Goal: Task Accomplishment & Management: Manage account settings

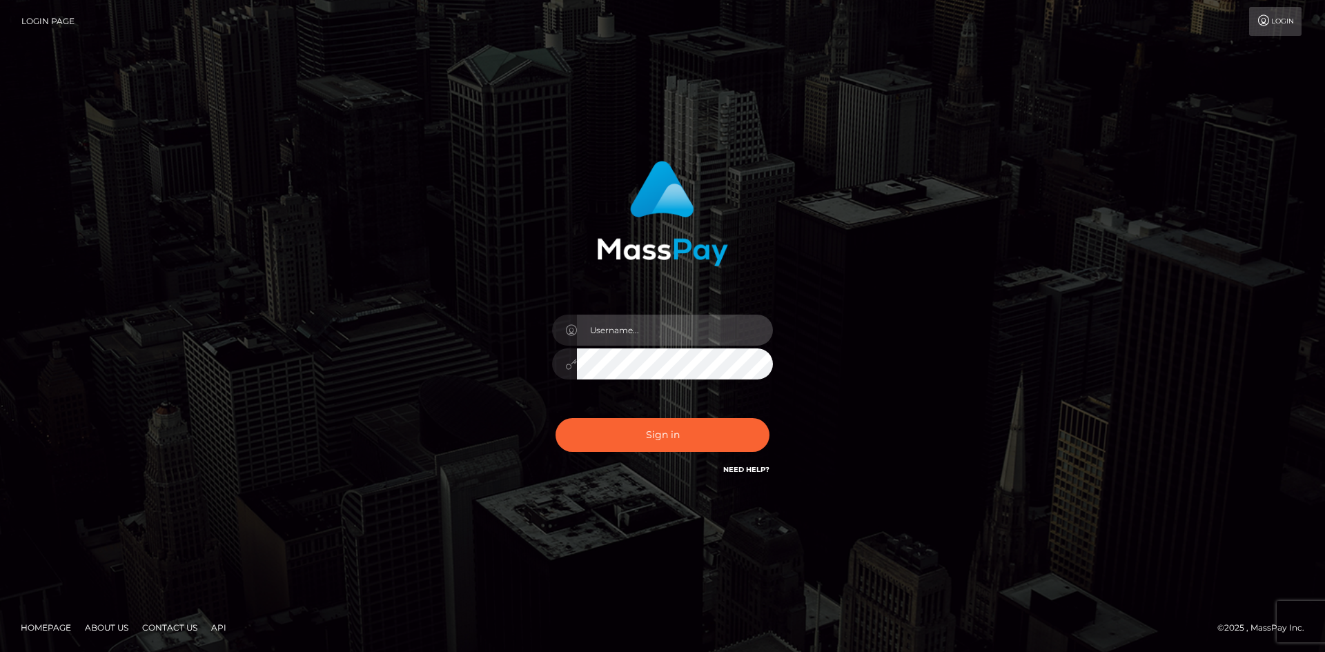
click at [657, 333] on input "text" at bounding box center [675, 330] width 196 height 31
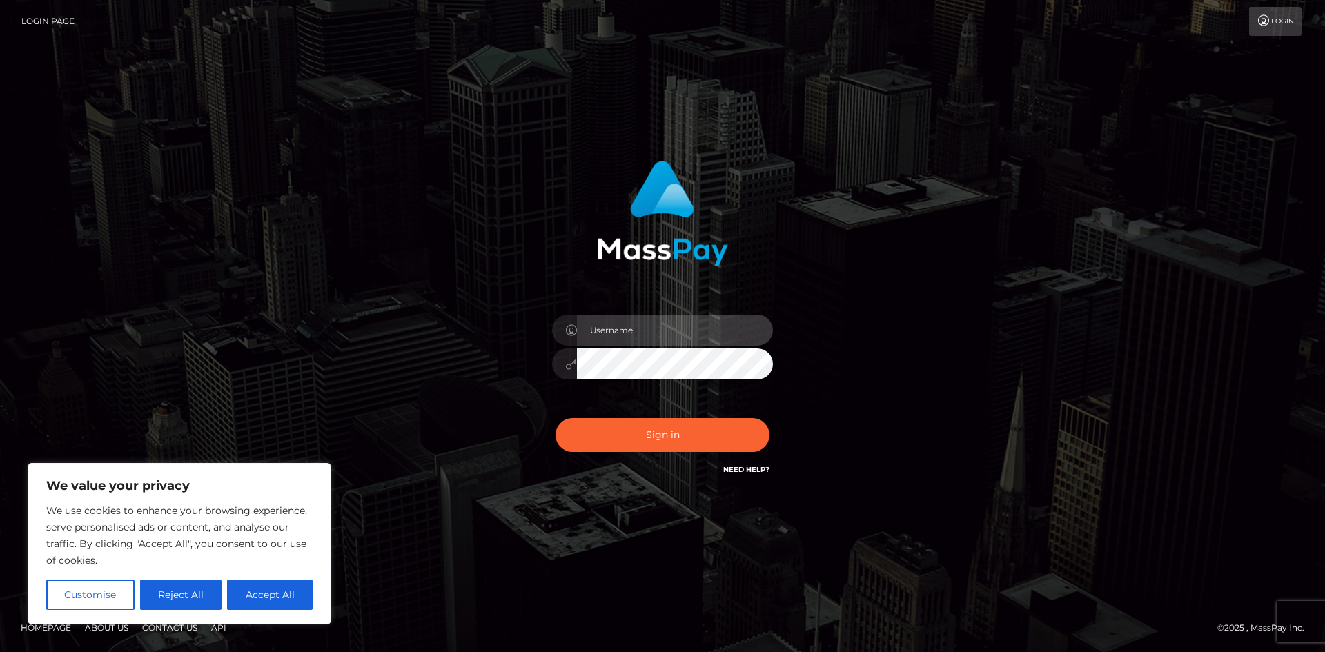
type input "[EMAIL_ADDRESS][DOMAIN_NAME]"
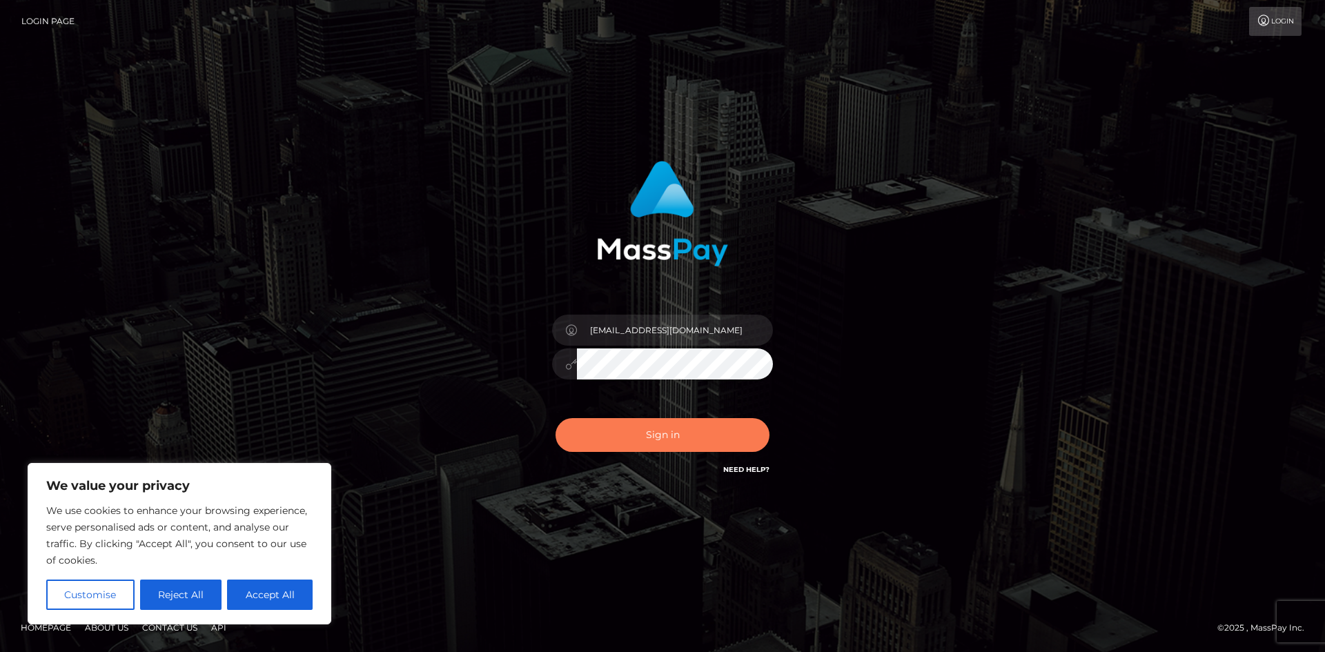
click at [641, 433] on button "Sign in" at bounding box center [662, 435] width 214 height 34
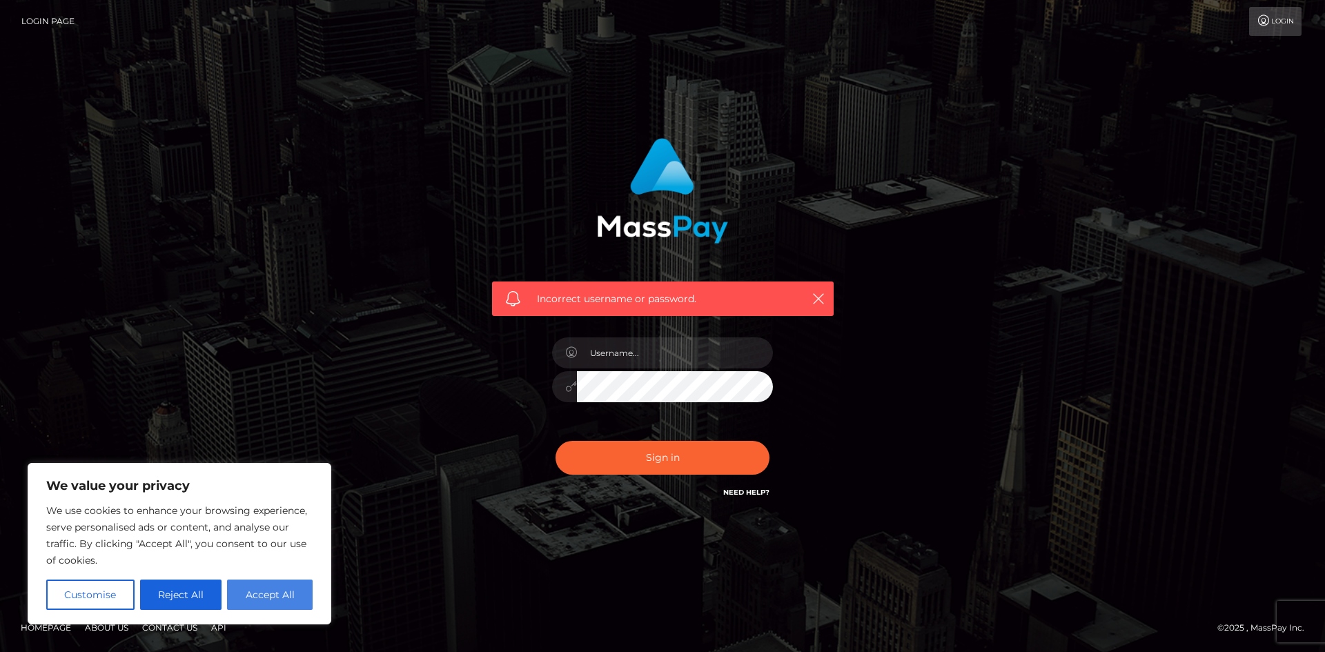
click at [249, 593] on button "Accept All" at bounding box center [270, 594] width 86 height 30
checkbox input "true"
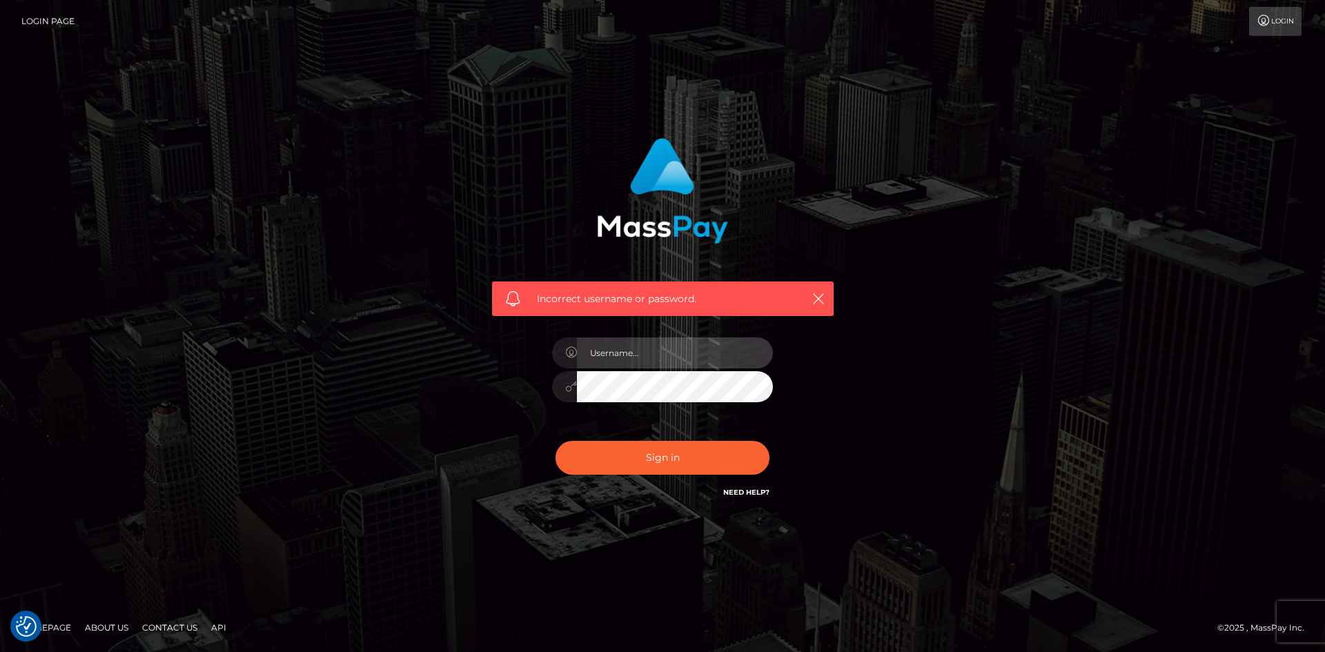
click at [684, 359] on input "text" at bounding box center [675, 352] width 196 height 31
type input "cutiecreampiexo@gmail.com"
click at [680, 453] on button "Sign in" at bounding box center [662, 458] width 214 height 34
click at [619, 354] on input "text" at bounding box center [675, 352] width 196 height 31
type input "cutiecreampiexo@gmail.com"
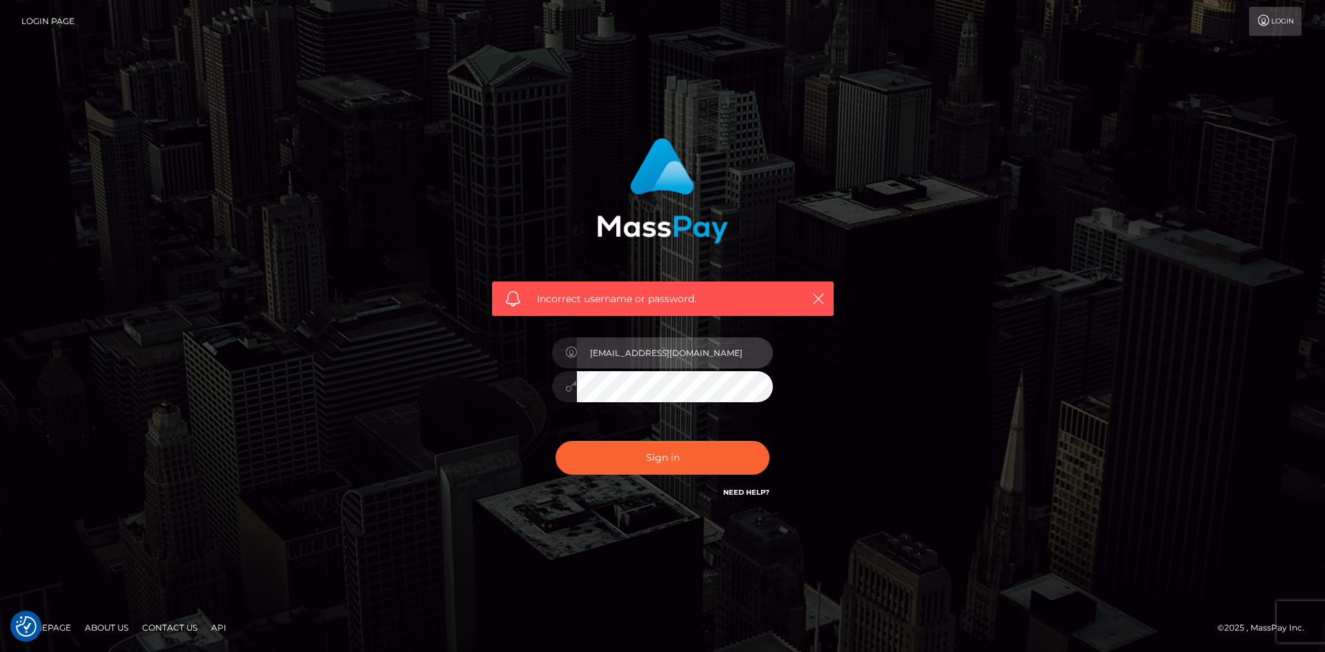
click at [711, 349] on input "[EMAIL_ADDRESS][DOMAIN_NAME]" at bounding box center [675, 352] width 196 height 31
click at [737, 491] on link "Need Help?" at bounding box center [746, 492] width 46 height 9
click at [742, 494] on link "Need Help?" at bounding box center [746, 492] width 46 height 9
click at [815, 298] on icon "button" at bounding box center [818, 299] width 14 height 14
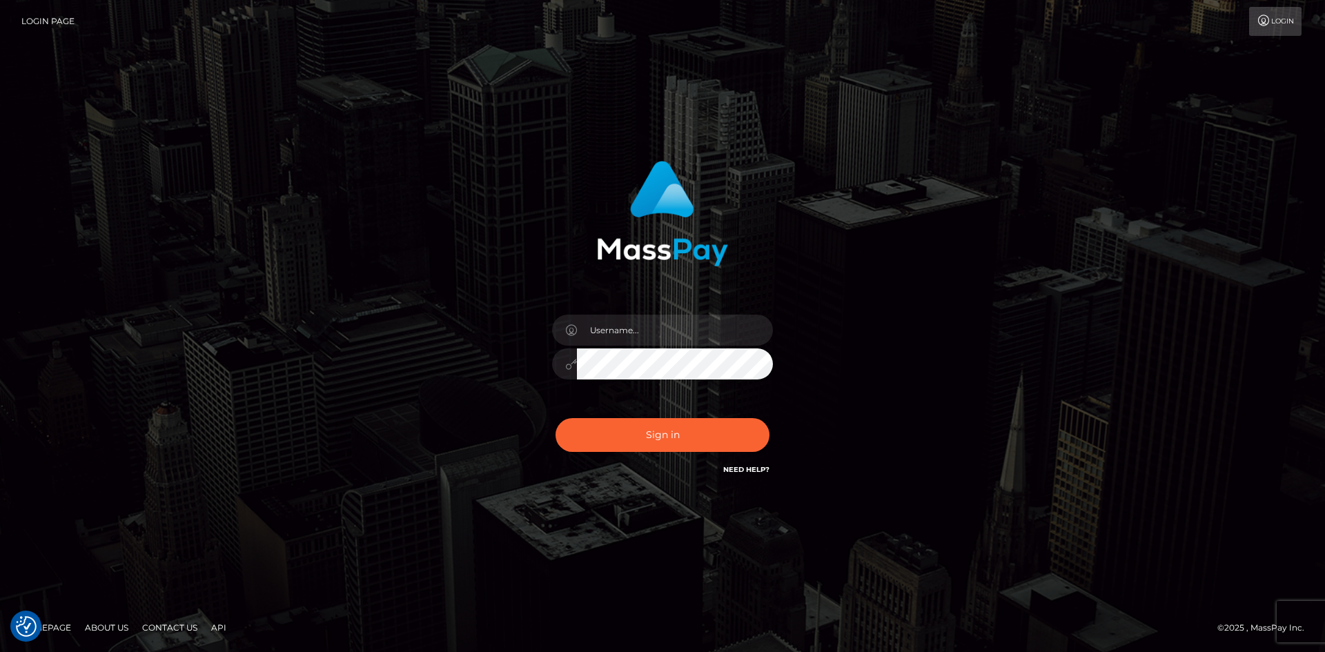
click at [733, 467] on link "Need Help?" at bounding box center [746, 469] width 46 height 9
click at [640, 317] on input "text" at bounding box center [675, 330] width 196 height 31
click at [740, 472] on link "Need Help?" at bounding box center [746, 469] width 46 height 9
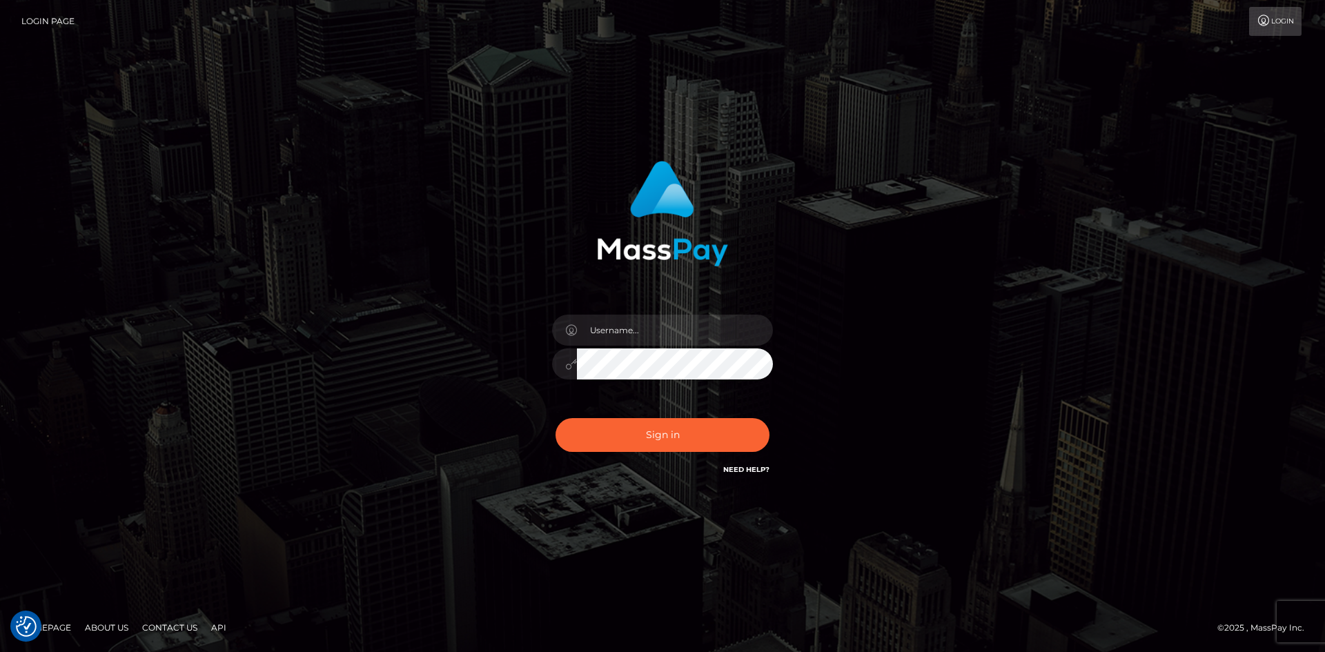
click at [740, 472] on link "Need Help?" at bounding box center [746, 469] width 46 height 9
click at [1280, 28] on link "Login" at bounding box center [1275, 21] width 52 height 29
click at [675, 315] on input "text" at bounding box center [675, 330] width 196 height 31
type input "[EMAIL_ADDRESS][DOMAIN_NAME]"
click at [682, 428] on button "Sign in" at bounding box center [662, 435] width 214 height 34
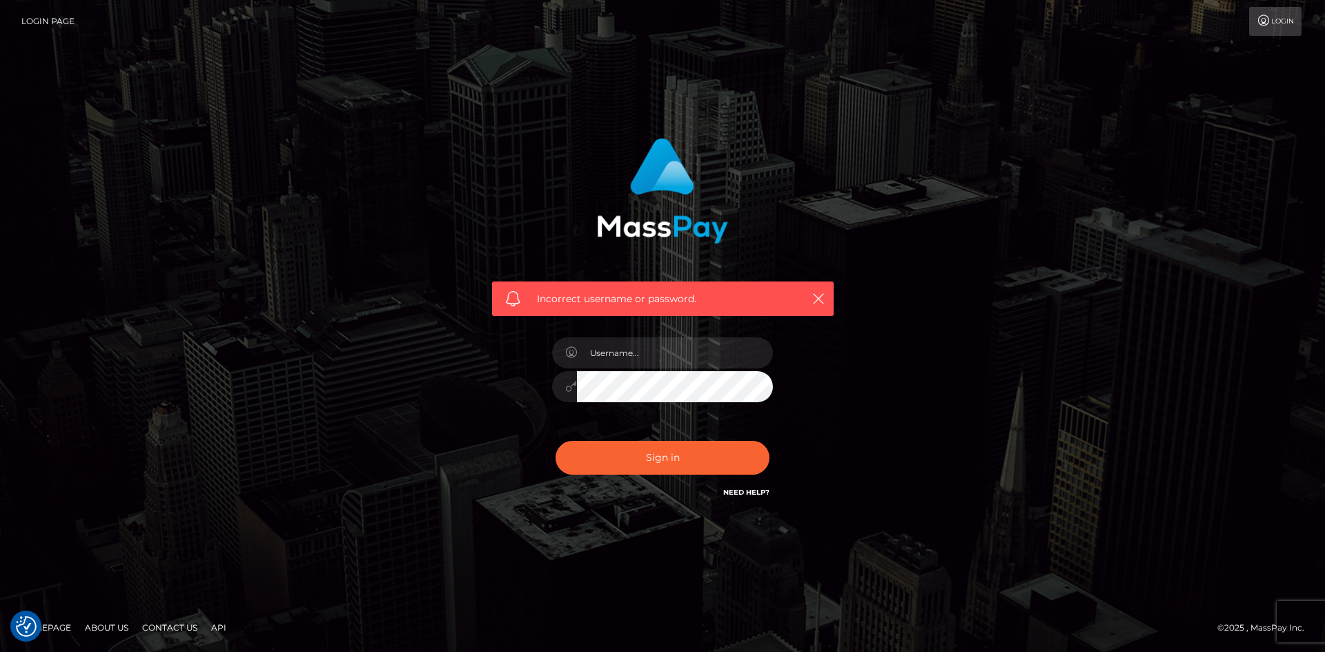
click at [757, 499] on div "Need Help?" at bounding box center [746, 494] width 46 height 17
click at [733, 486] on h6 "Need Help?" at bounding box center [746, 492] width 46 height 12
click at [735, 491] on link "Need Help?" at bounding box center [746, 492] width 46 height 9
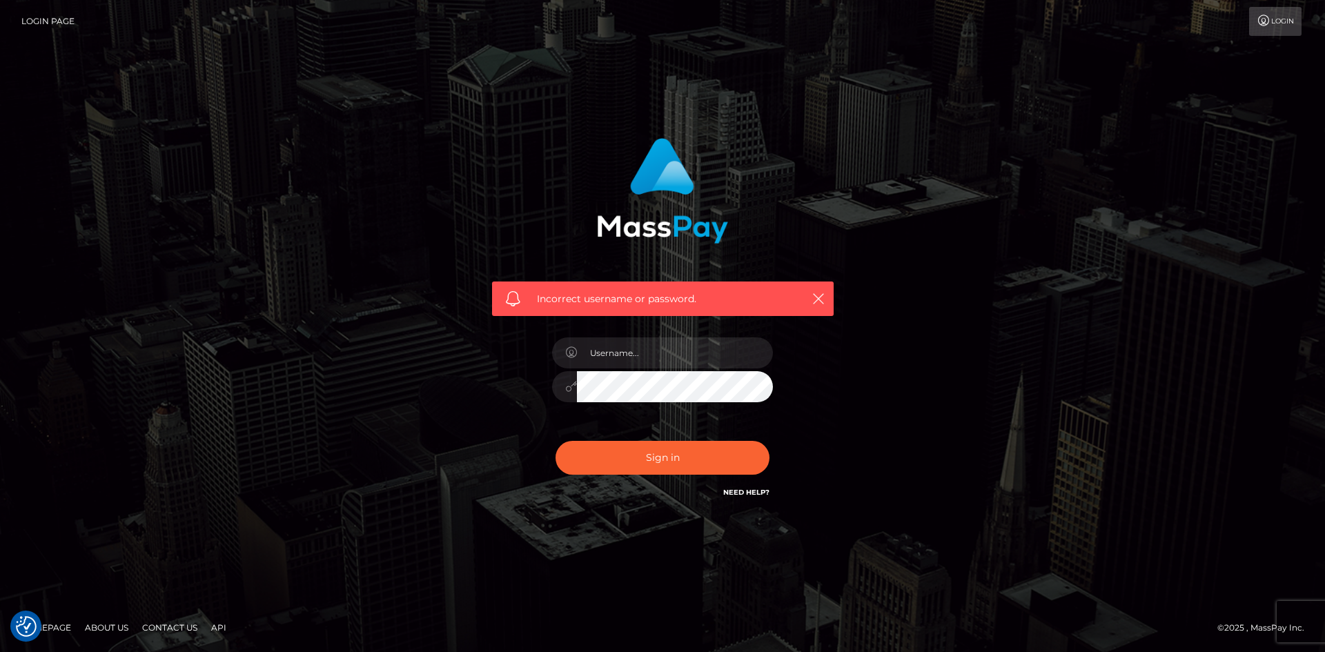
click at [735, 491] on link "Need Help?" at bounding box center [746, 492] width 46 height 9
click at [19, 20] on div "Login Page Login" at bounding box center [662, 21] width 1302 height 29
click at [43, 20] on link "Login Page" at bounding box center [47, 21] width 53 height 29
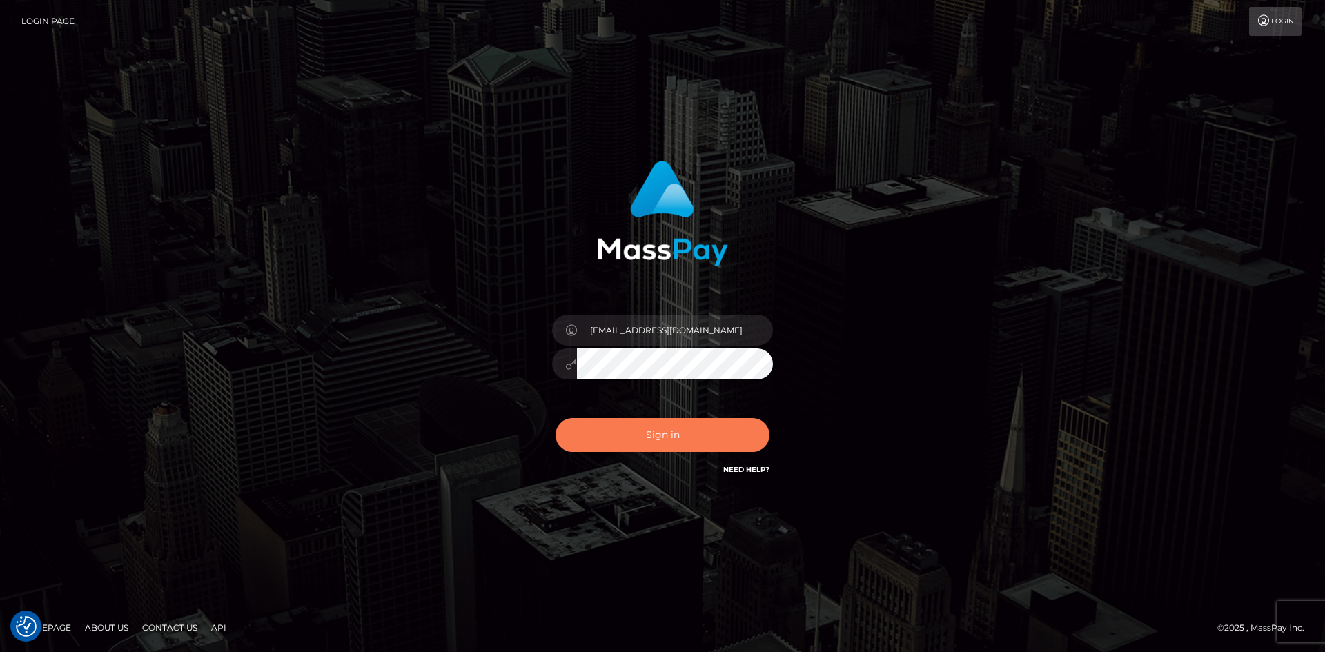
click at [693, 423] on button "Sign in" at bounding box center [662, 435] width 214 height 34
click at [691, 439] on button "Sign in" at bounding box center [662, 435] width 214 height 34
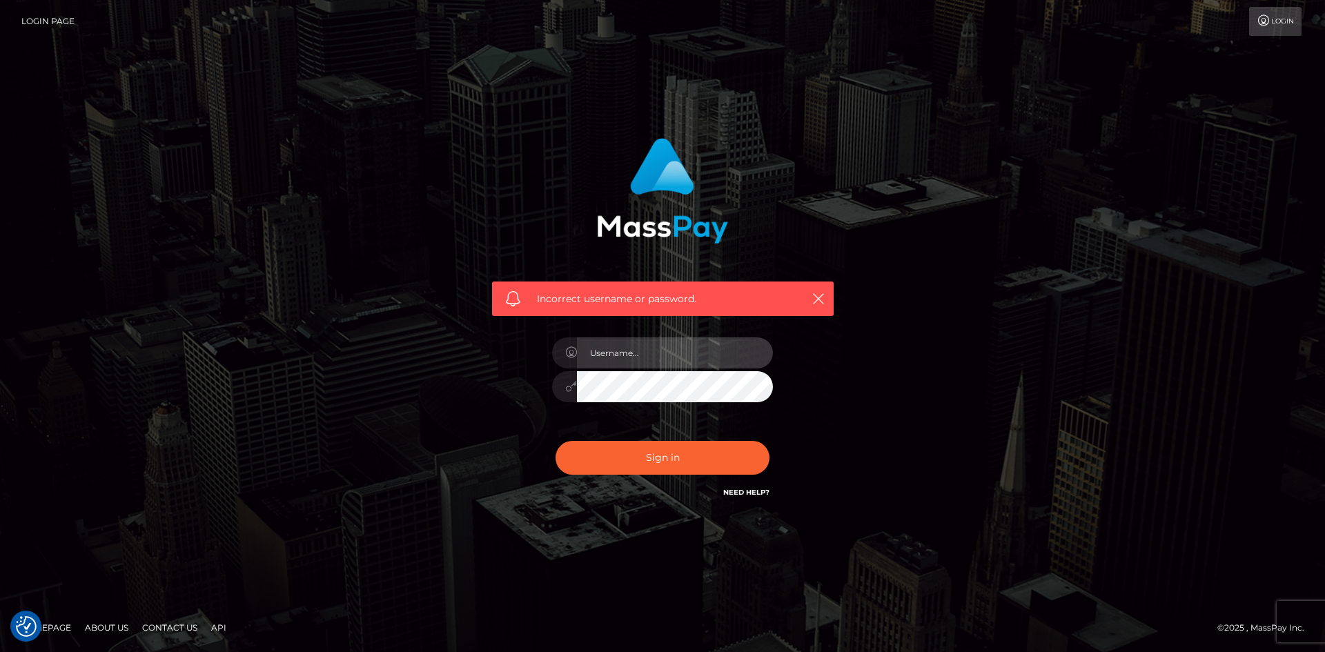
click at [695, 350] on input "text" at bounding box center [675, 352] width 196 height 31
click at [596, 355] on input "[EMAIL_ADDRESS][DOMAIN_NAME]" at bounding box center [675, 352] width 196 height 31
click at [589, 355] on input "[EMAIL_ADDRESS][DOMAIN_NAME]" at bounding box center [675, 352] width 196 height 31
type input "[EMAIL_ADDRESS][DOMAIN_NAME]"
click at [722, 362] on input "[EMAIL_ADDRESS][DOMAIN_NAME]" at bounding box center [675, 352] width 196 height 31
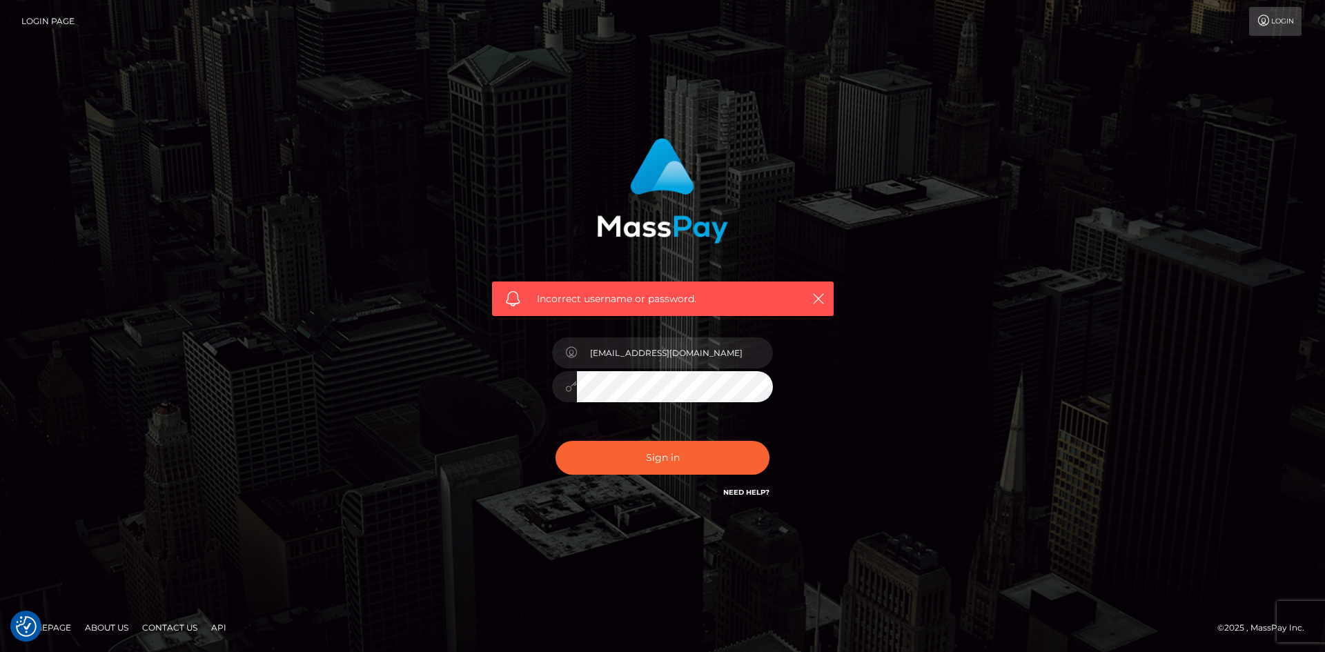
click at [809, 560] on div "Incorrect username or password. cutiecreampiexo@gmail.com" at bounding box center [662, 326] width 1325 height 604
click at [565, 389] on div at bounding box center [564, 386] width 25 height 31
click at [640, 462] on button "Sign in" at bounding box center [662, 458] width 214 height 34
click at [753, 490] on link "Need Help?" at bounding box center [746, 492] width 46 height 9
click at [748, 490] on link "Need Help?" at bounding box center [746, 492] width 46 height 9
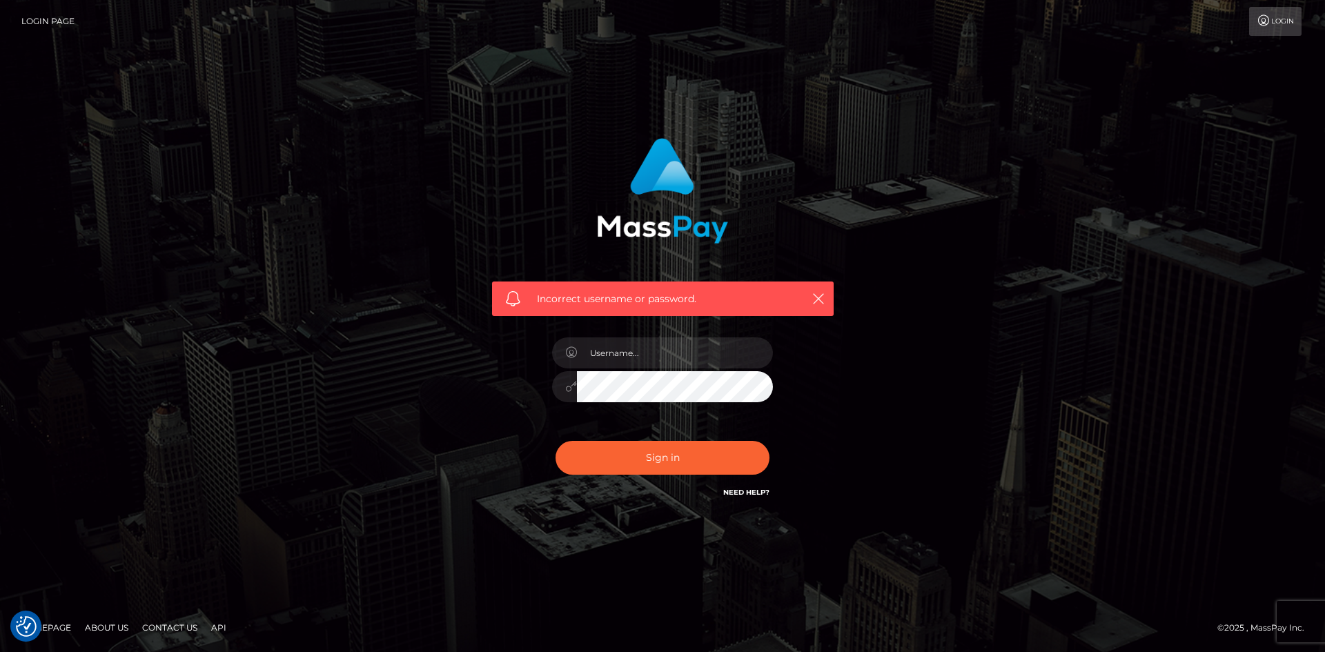
click at [748, 490] on link "Need Help?" at bounding box center [746, 492] width 46 height 9
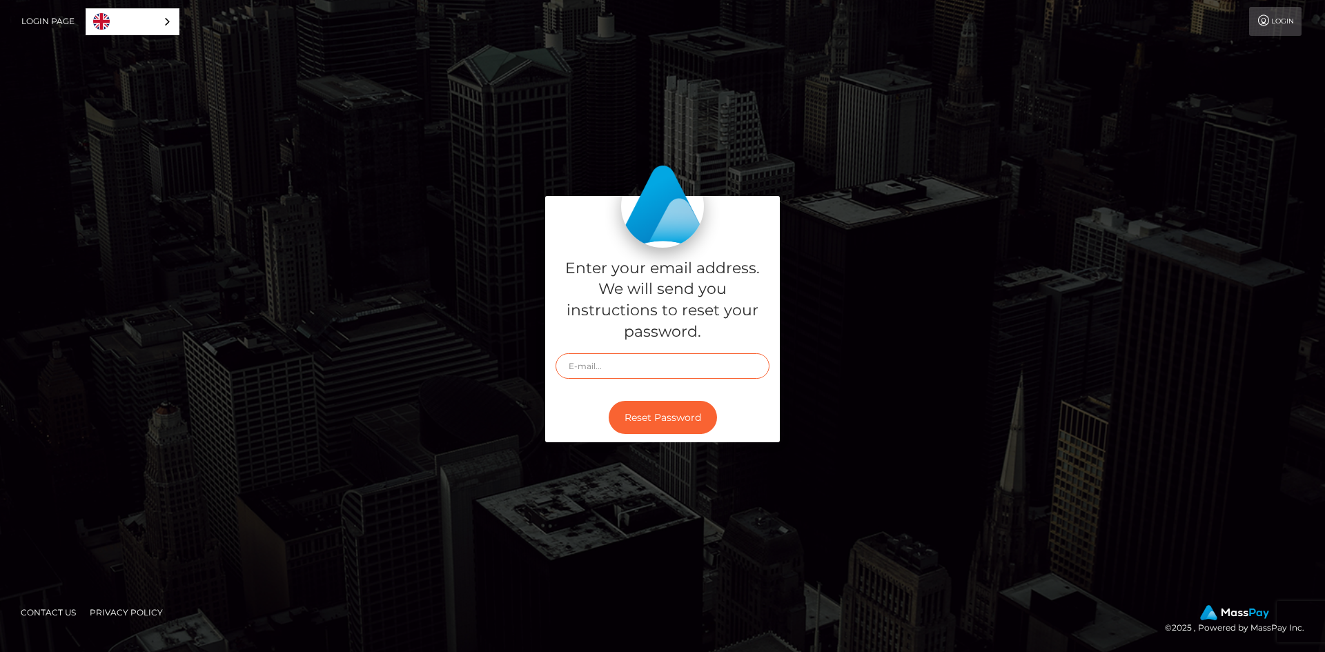
click at [640, 376] on input "text" at bounding box center [662, 366] width 214 height 26
type input "[EMAIL_ADDRESS][DOMAIN_NAME]"
click at [666, 422] on button "Reset Password" at bounding box center [662, 418] width 108 height 34
